Goal: Check status: Check status

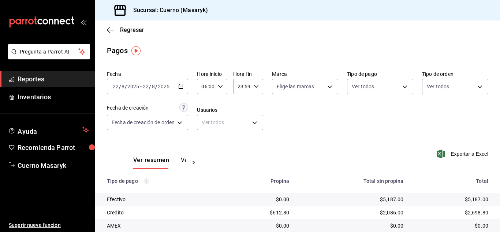
click at [220, 90] on div "06:00 Hora inicio" at bounding box center [212, 86] width 30 height 15
click at [208, 123] on button "07" at bounding box center [206, 122] width 12 height 15
click at [322, 131] on div at bounding box center [250, 116] width 500 height 232
click at [219, 90] on div "07:00 Hora inicio" at bounding box center [212, 86] width 30 height 15
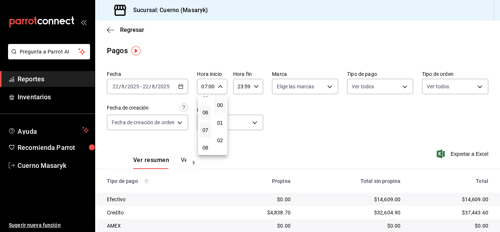
scroll to position [86, 0]
click at [204, 124] on span "06" at bounding box center [205, 124] width 3 height 6
click at [289, 122] on div at bounding box center [250, 116] width 500 height 232
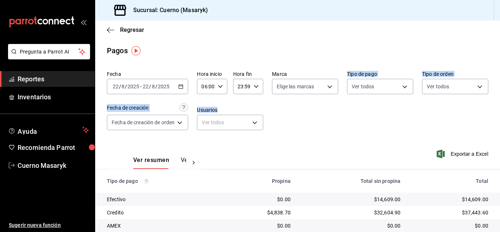
click at [292, 123] on div "Fecha [DATE] [DATE] - [DATE] [DATE] Hora inicio 06:00 Hora inicio Hora fin 23:5…" at bounding box center [298, 103] width 382 height 71
click at [217, 88] on div "06:00 Hora inicio" at bounding box center [212, 86] width 30 height 15
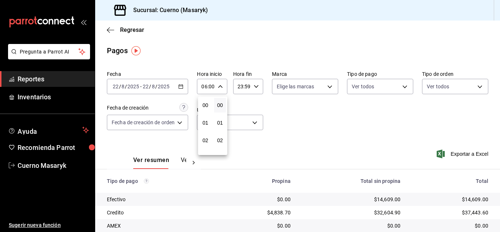
scroll to position [106, 0]
click at [202, 122] on button "07" at bounding box center [206, 122] width 12 height 15
type input "07:00"
click at [321, 168] on div at bounding box center [250, 116] width 500 height 232
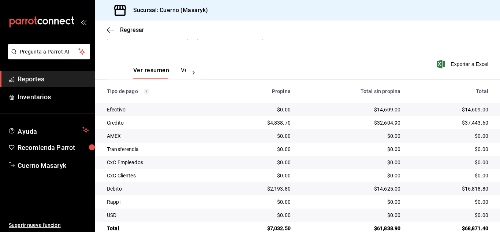
scroll to position [105, 0]
